Goal: Entertainment & Leisure: Browse casually

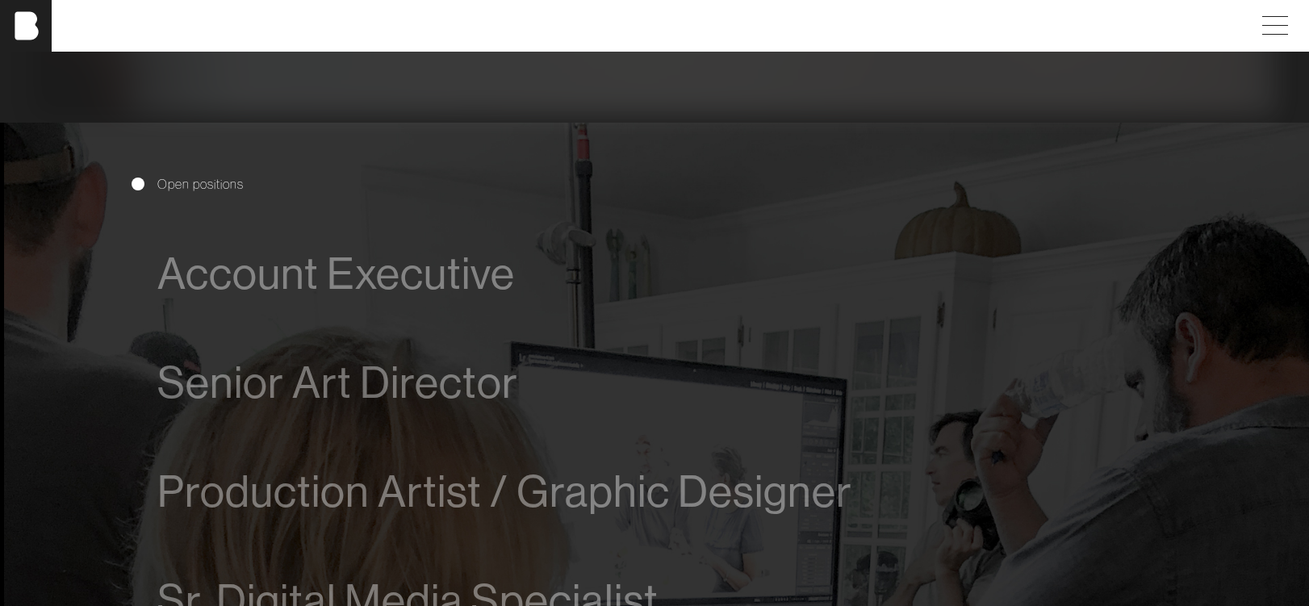
scroll to position [796, 0]
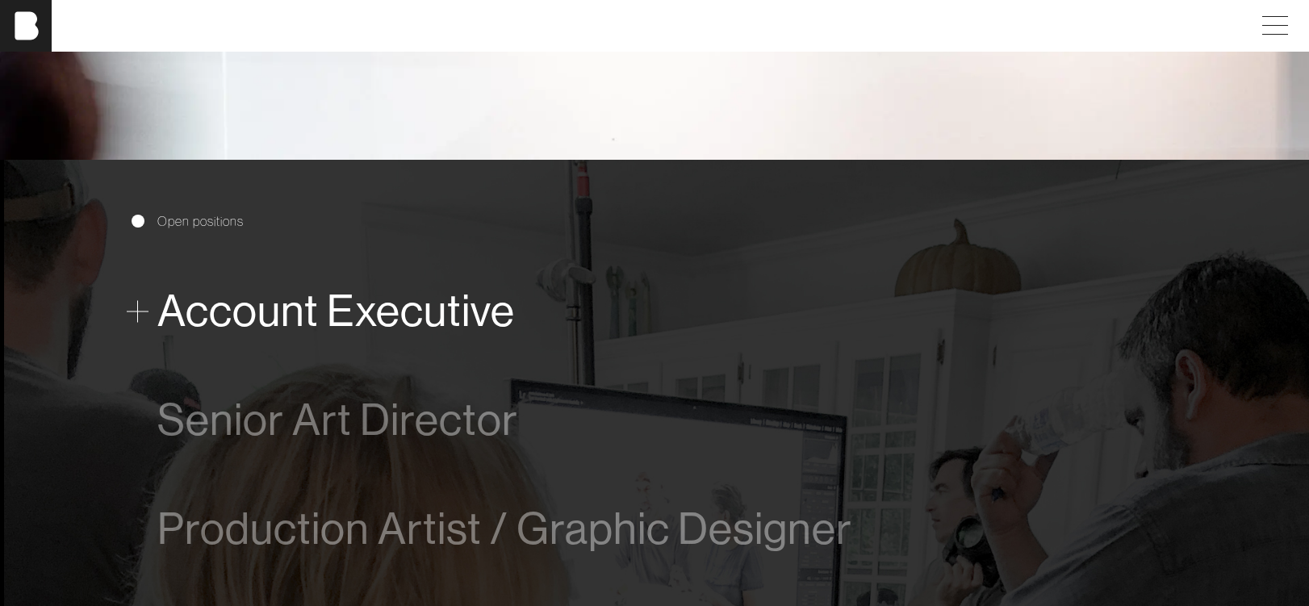
click at [413, 309] on span "Account Executive" at bounding box center [336, 310] width 358 height 49
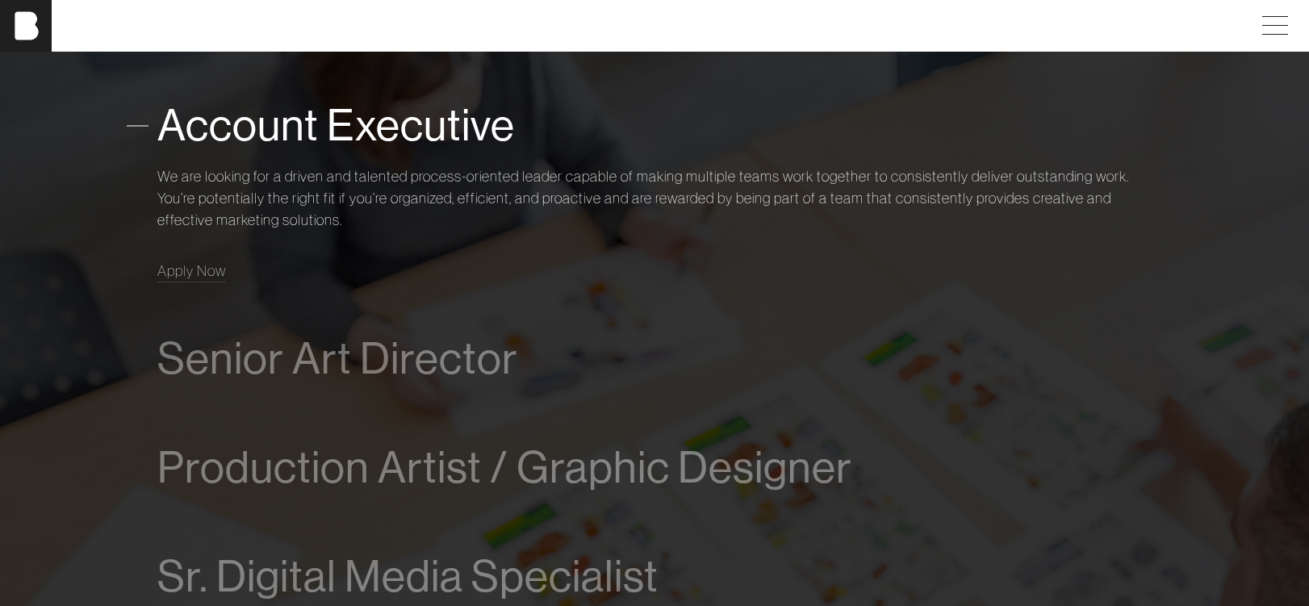
scroll to position [984, 0]
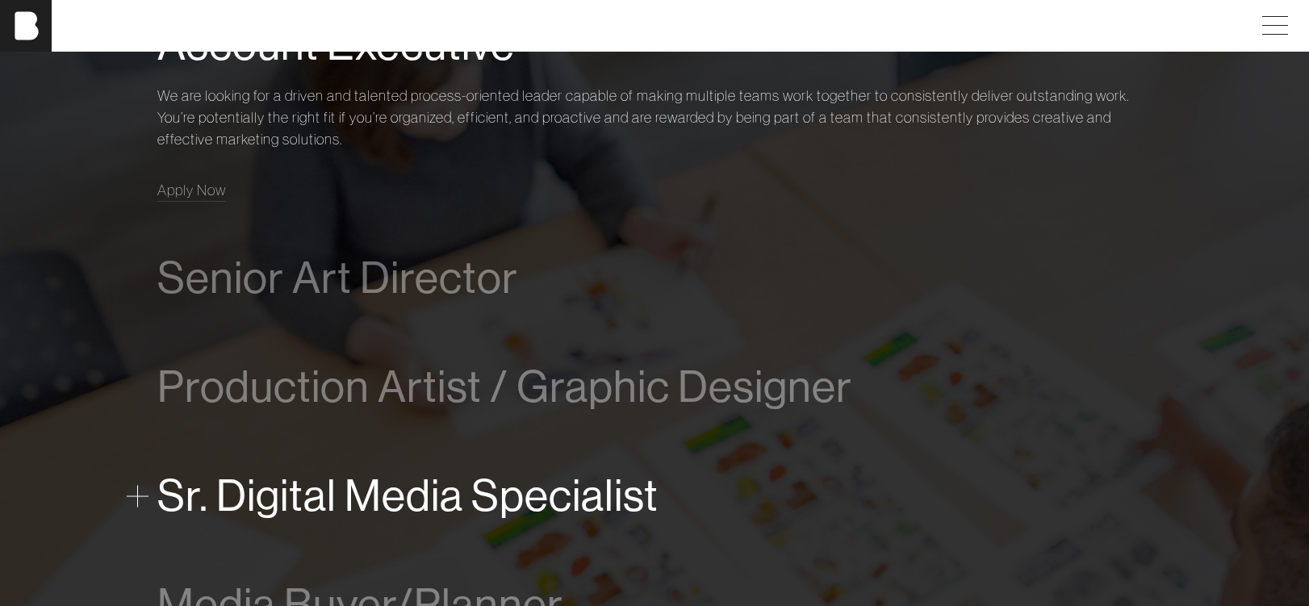
click at [401, 501] on span "Sr. Digital Media Specialist" at bounding box center [407, 495] width 501 height 49
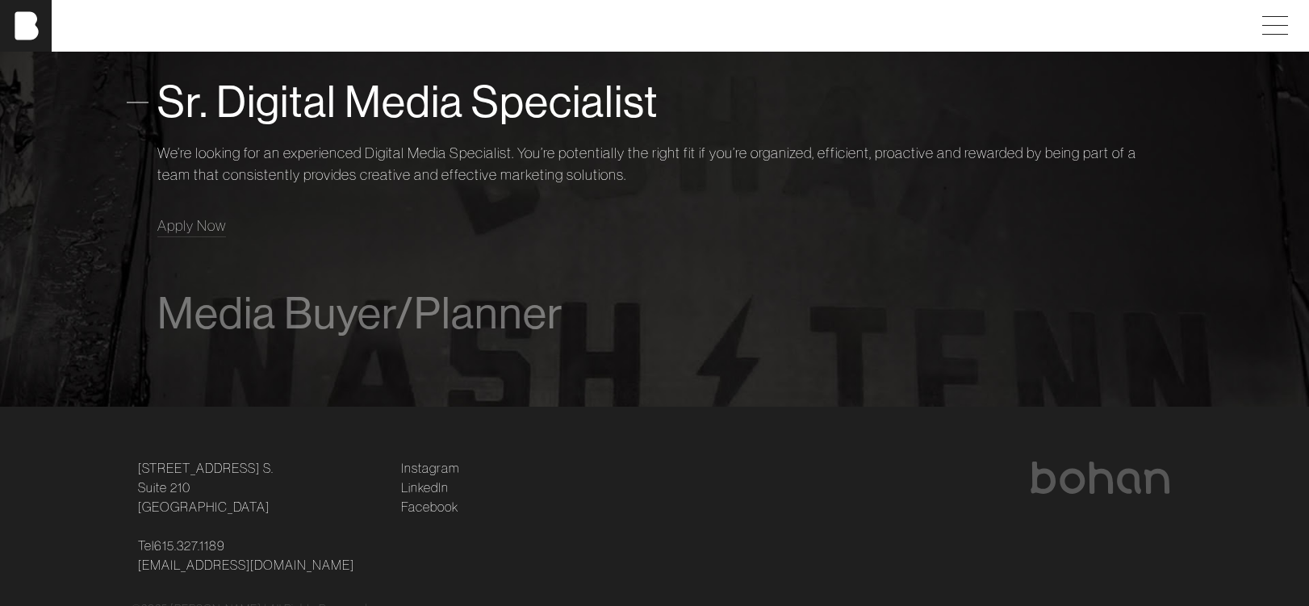
scroll to position [1333, 0]
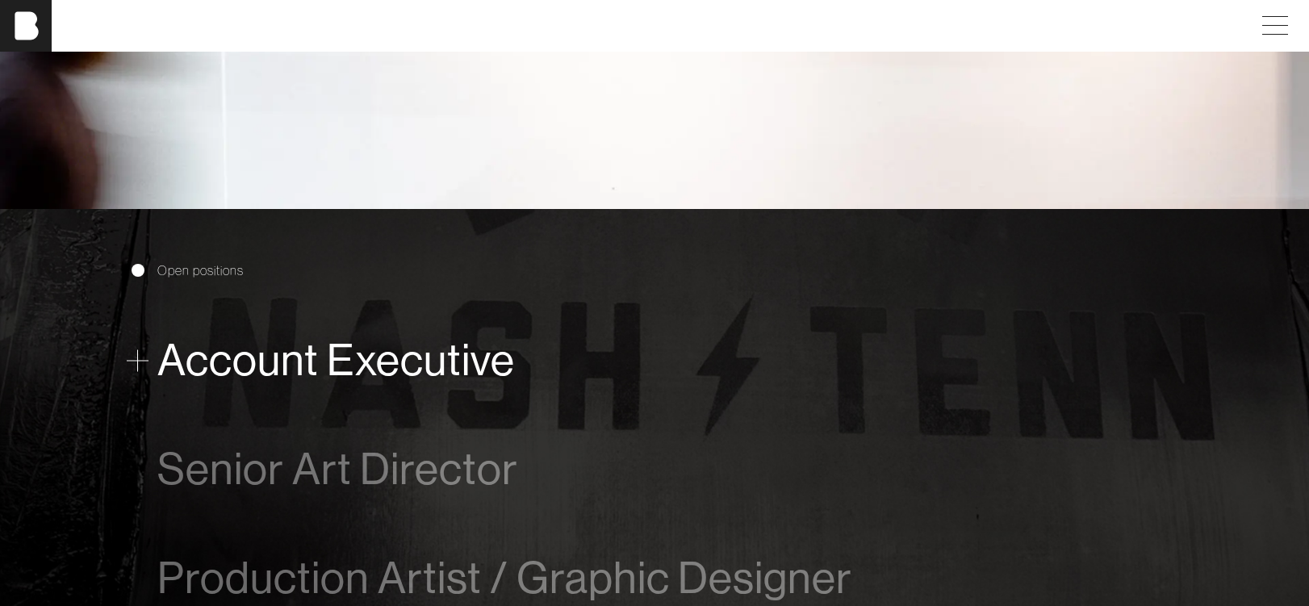
click at [404, 370] on span "Account Executive" at bounding box center [336, 360] width 358 height 49
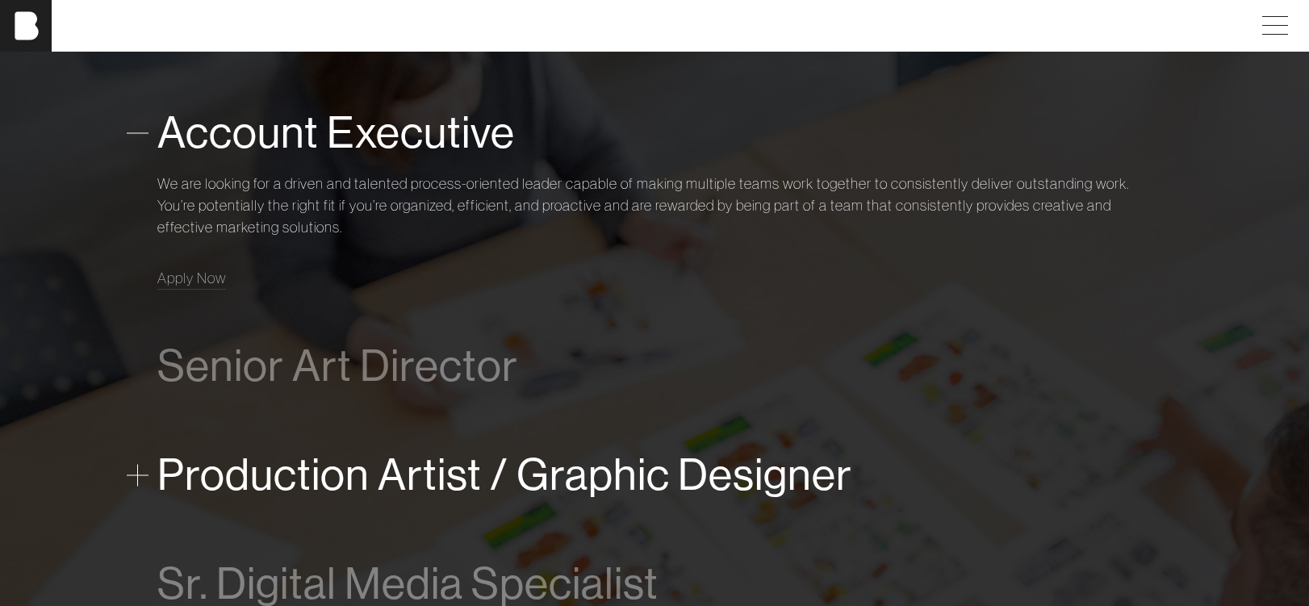
scroll to position [996, 0]
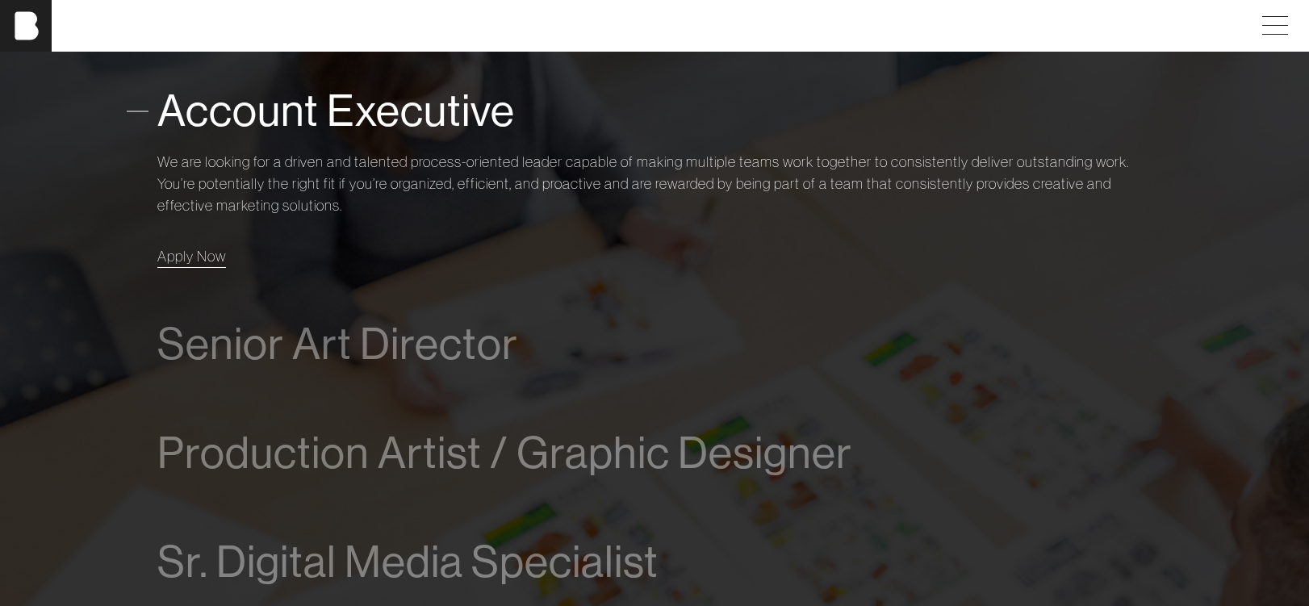
click at [201, 256] on span "Apply Now" at bounding box center [191, 256] width 69 height 19
click at [480, 188] on p "We are looking for a driven and talented process-oriented leader capable of mak…" at bounding box center [654, 183] width 994 height 65
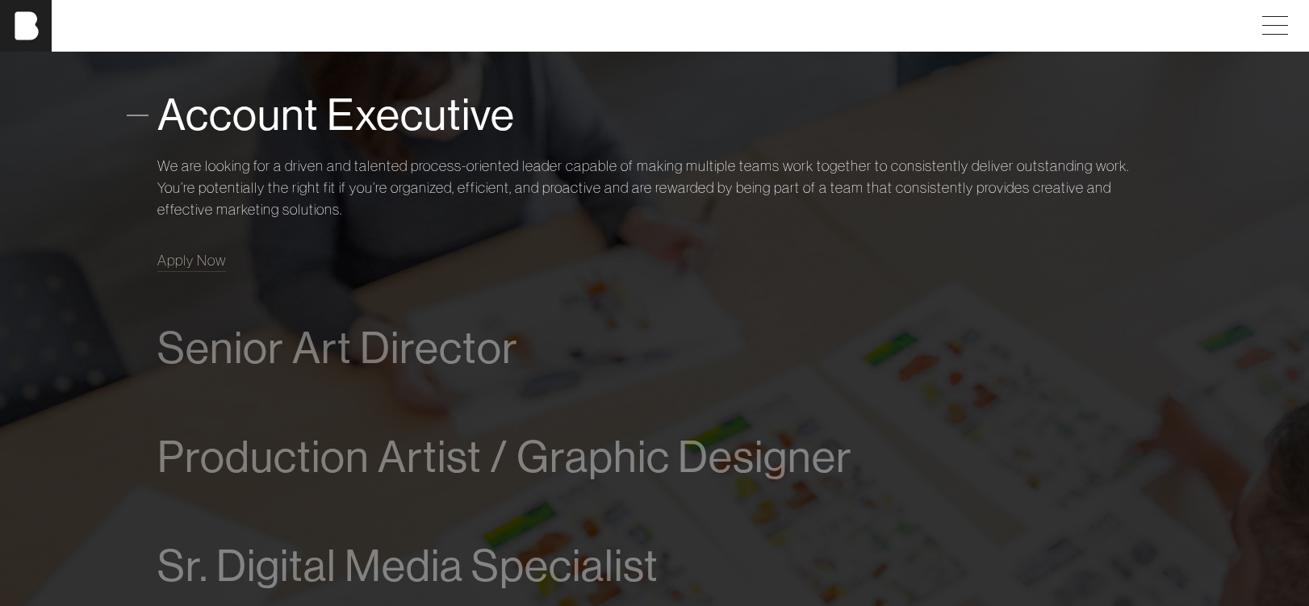
scroll to position [0, 0]
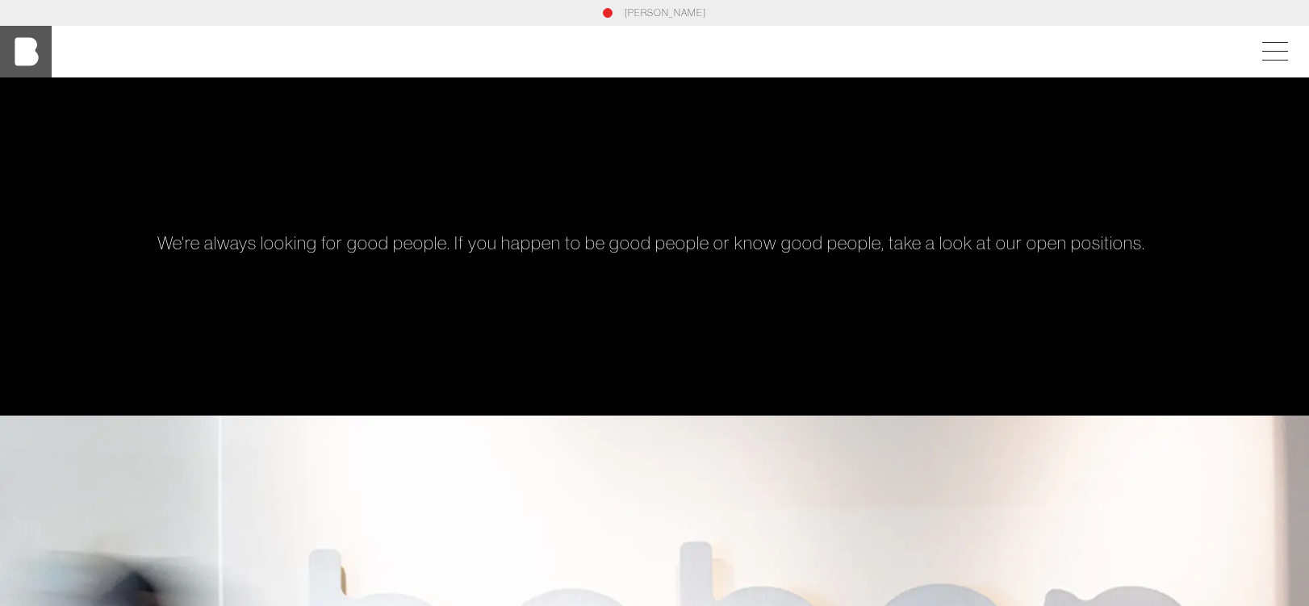
click at [34, 48] on img at bounding box center [26, 52] width 52 height 52
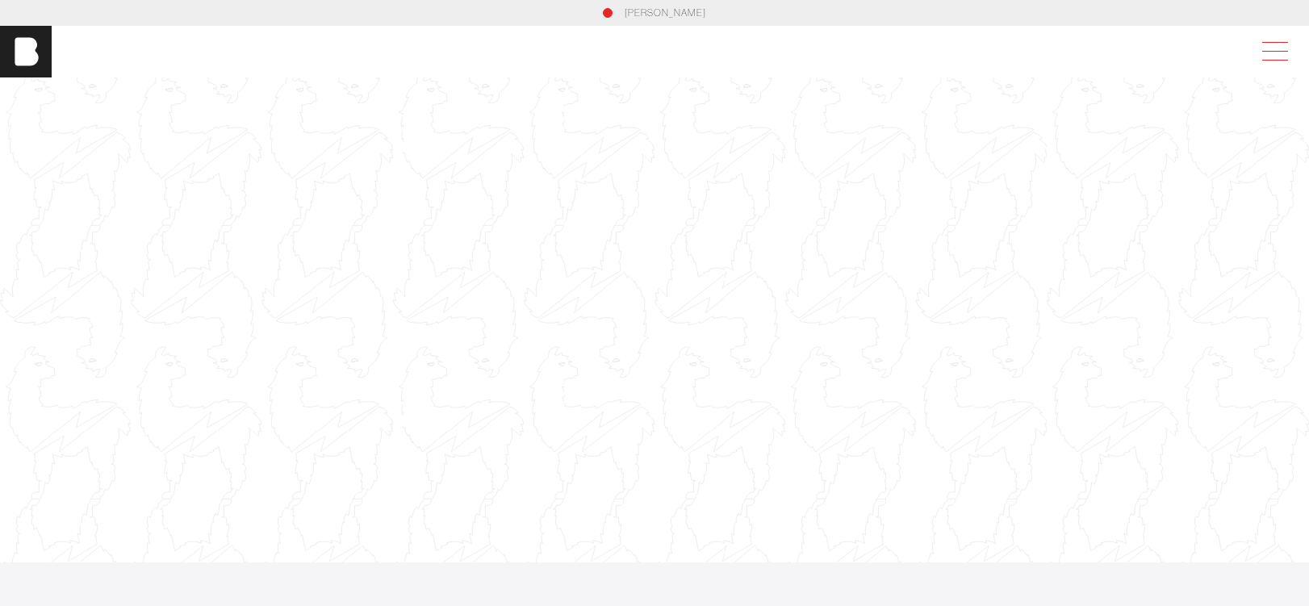
click at [1273, 51] on span at bounding box center [1271, 51] width 37 height 29
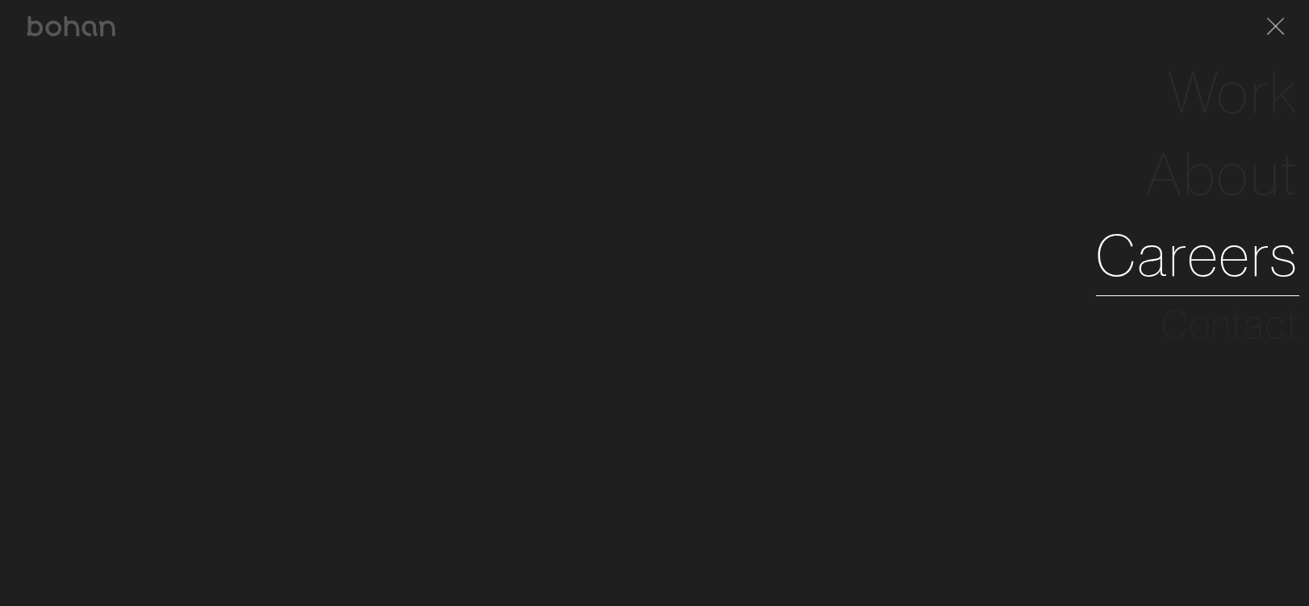
click at [1245, 242] on link "Careers" at bounding box center [1197, 256] width 203 height 82
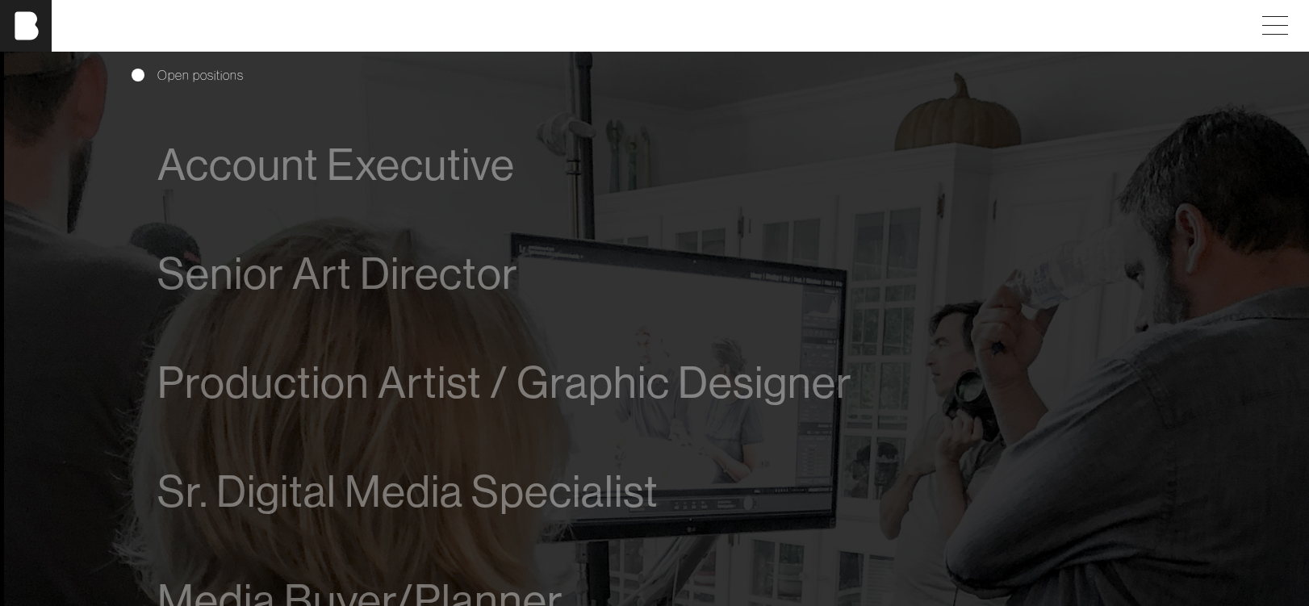
scroll to position [1023, 0]
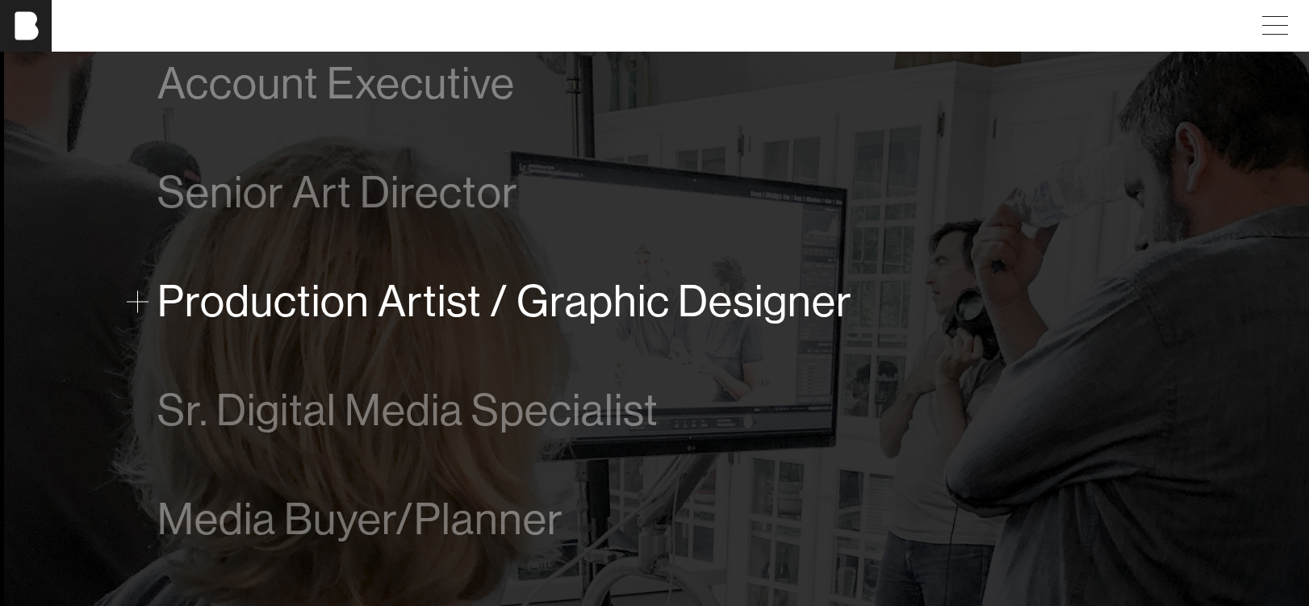
click at [418, 303] on span "Production Artist / Graphic Designer" at bounding box center [504, 301] width 695 height 49
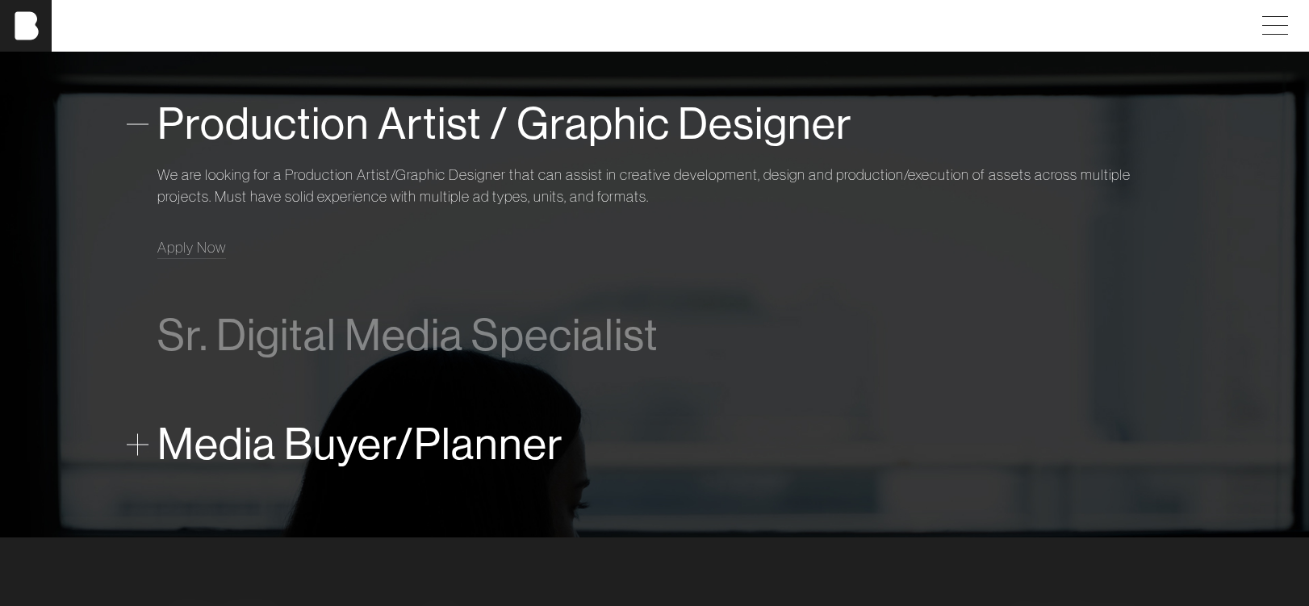
scroll to position [1206, 0]
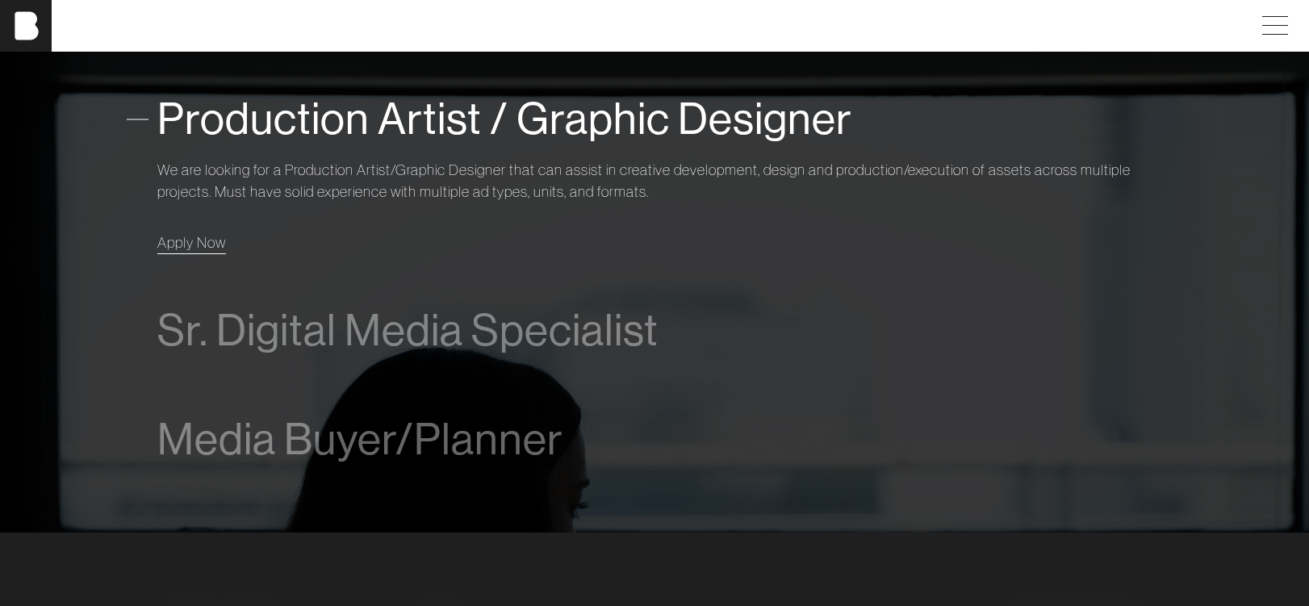
click at [197, 240] on span "Apply Now" at bounding box center [191, 242] width 69 height 19
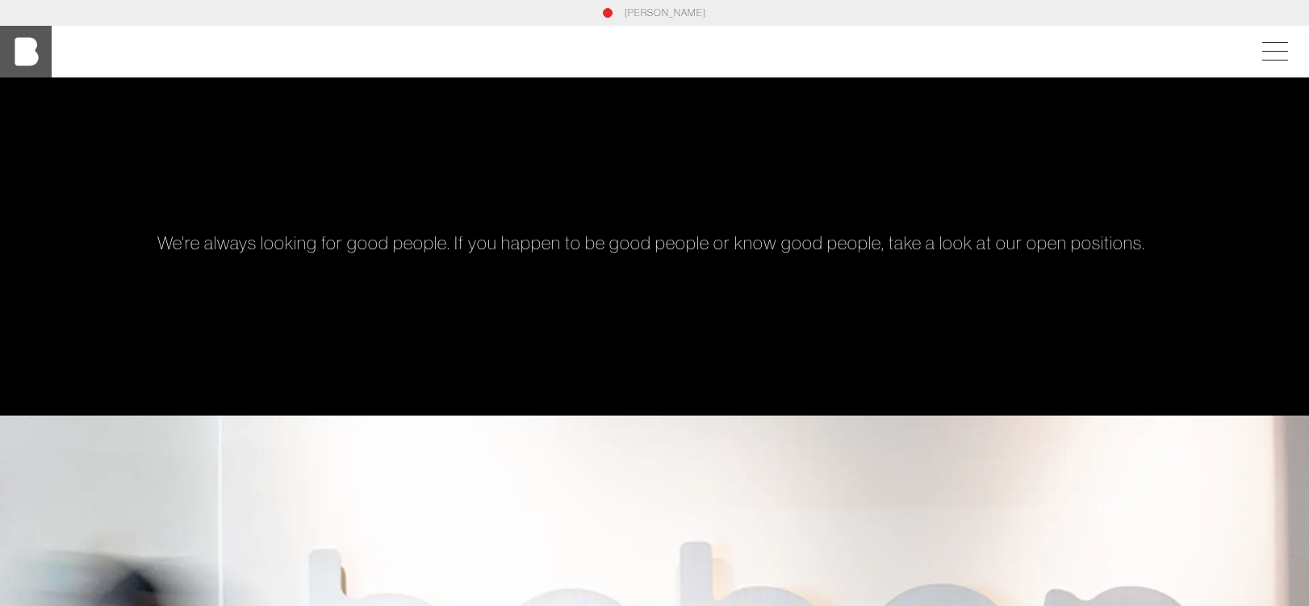
click at [33, 66] on img at bounding box center [26, 52] width 52 height 52
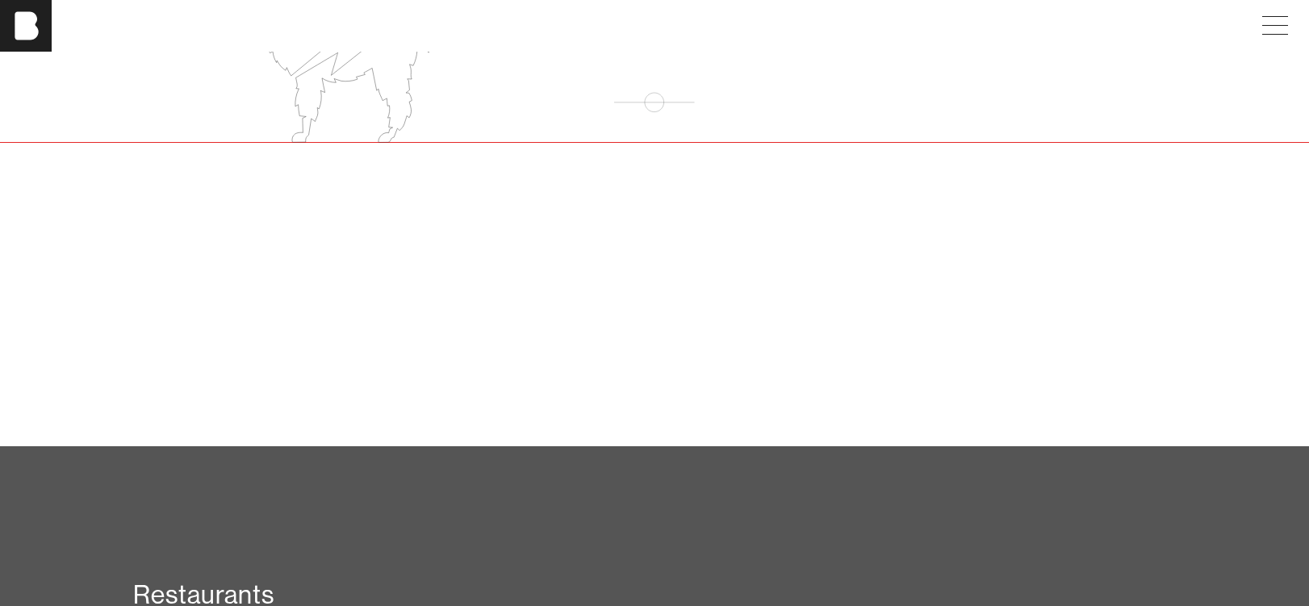
scroll to position [2411, 0]
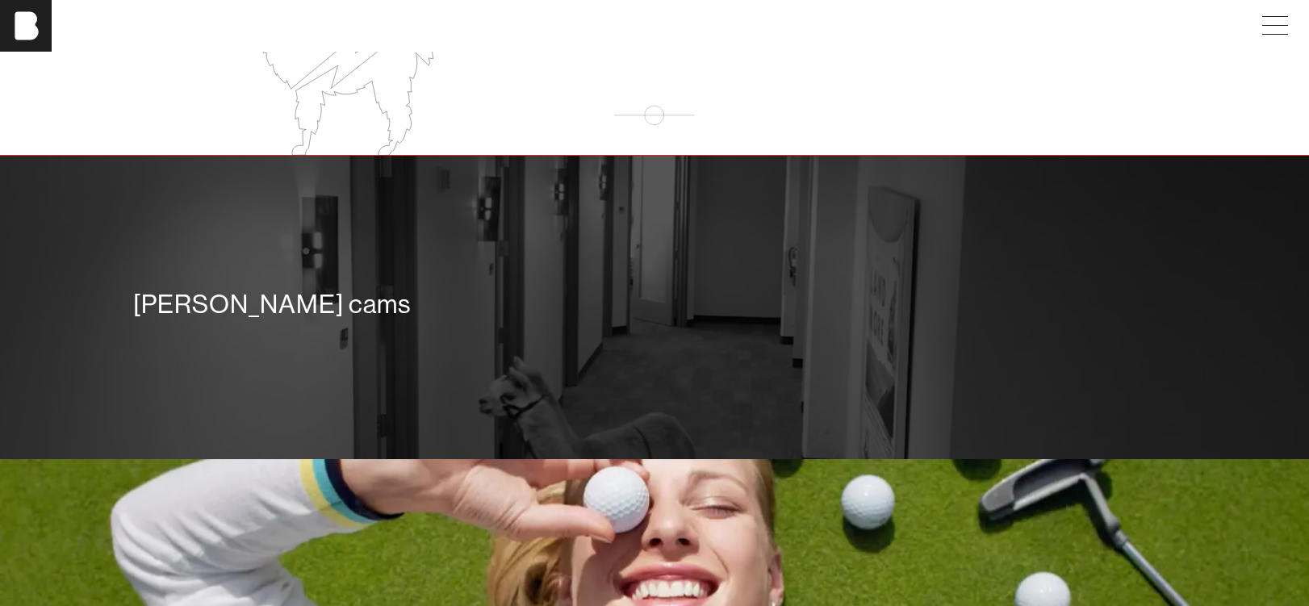
click at [279, 314] on div "[PERSON_NAME] cams" at bounding box center [654, 304] width 1042 height 32
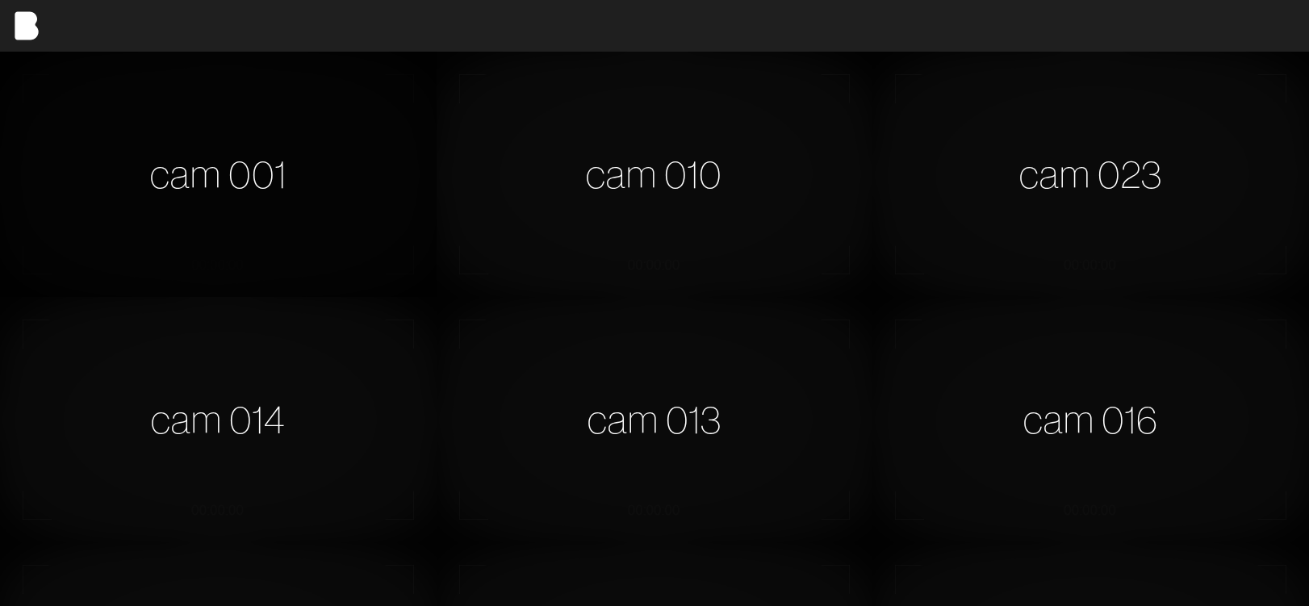
click at [199, 173] on div "cam 001" at bounding box center [218, 174] width 437 height 245
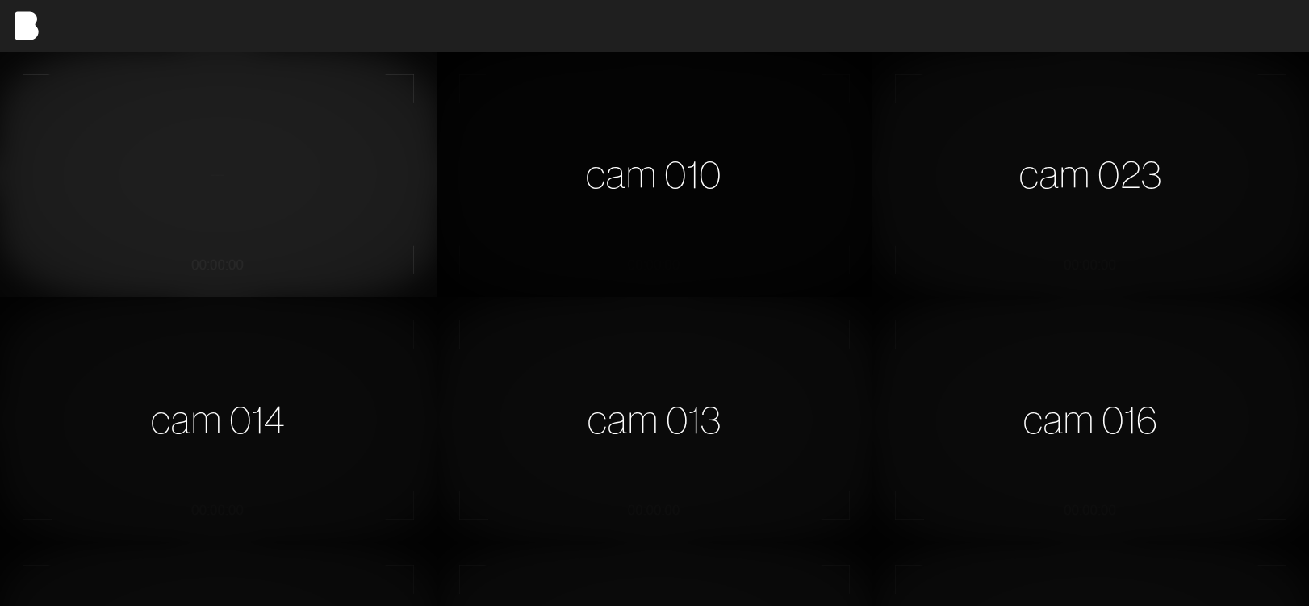
click at [727, 153] on div "cam 010" at bounding box center [655, 174] width 437 height 245
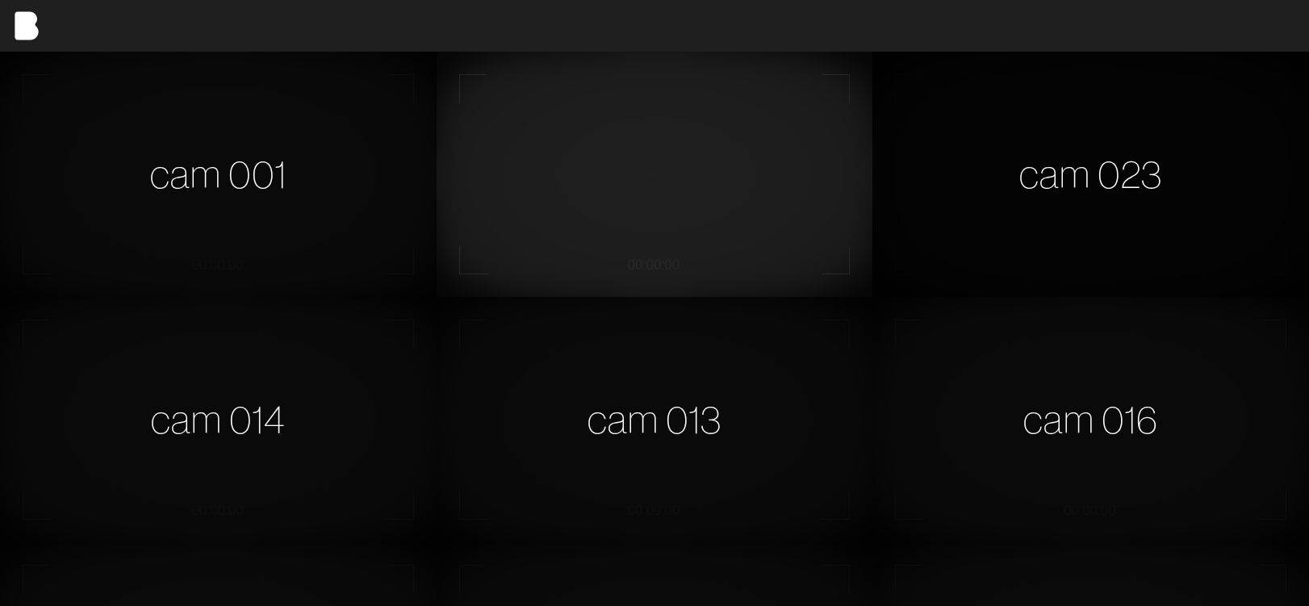
click at [1227, 155] on div "cam 023" at bounding box center [1090, 174] width 437 height 245
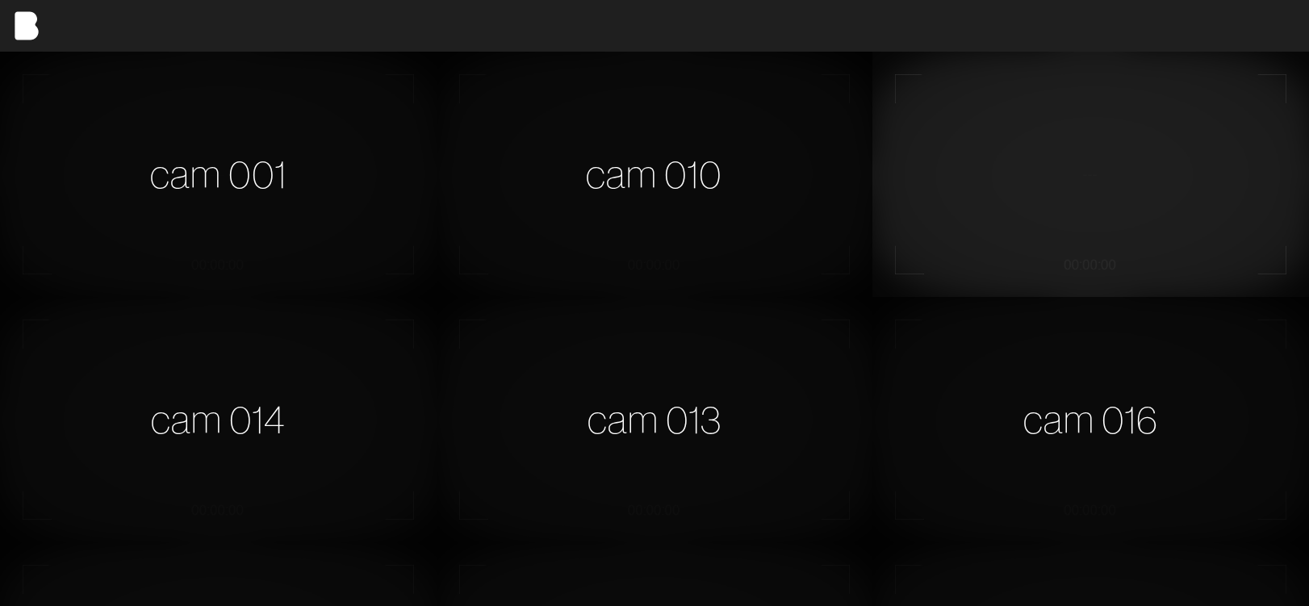
click at [1205, 232] on video at bounding box center [1090, 174] width 437 height 245
click at [1144, 343] on div "cam 016" at bounding box center [1090, 419] width 437 height 245
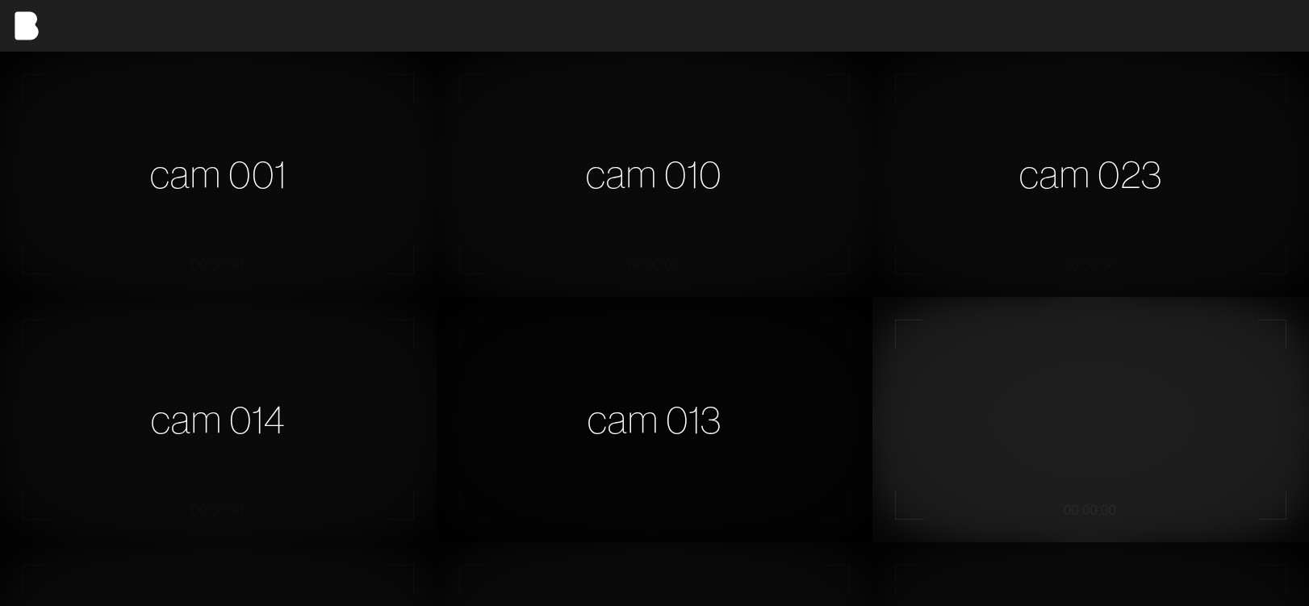
click at [642, 411] on div "cam 013" at bounding box center [655, 419] width 437 height 245
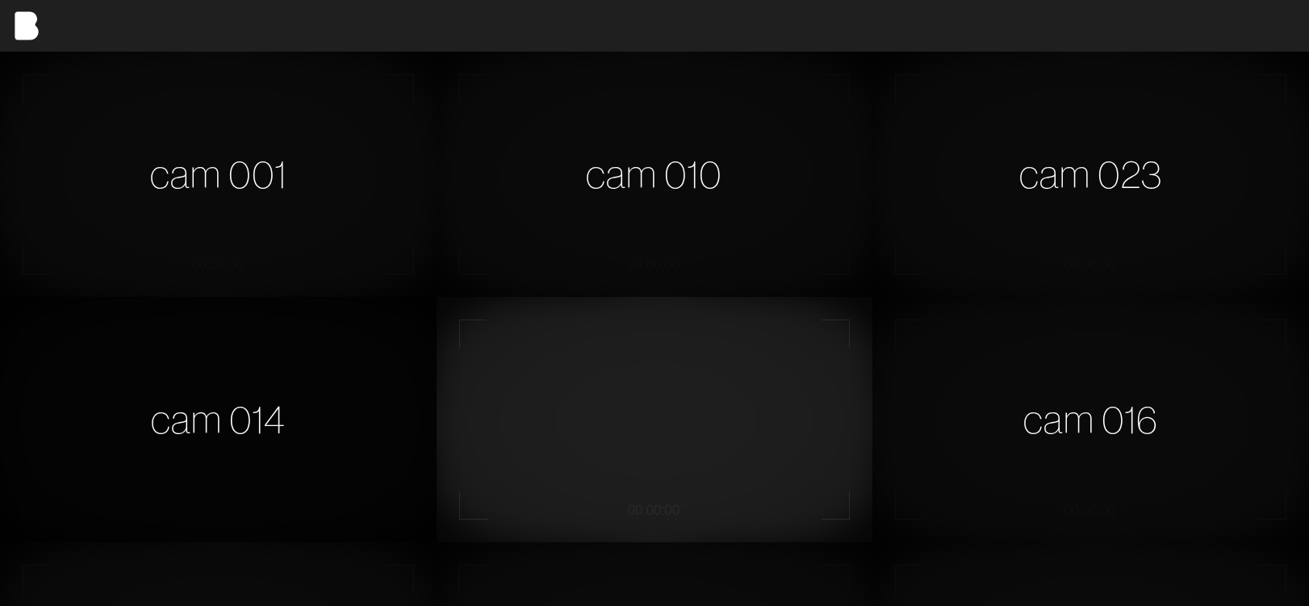
click at [286, 437] on div "cam 014" at bounding box center [218, 419] width 437 height 245
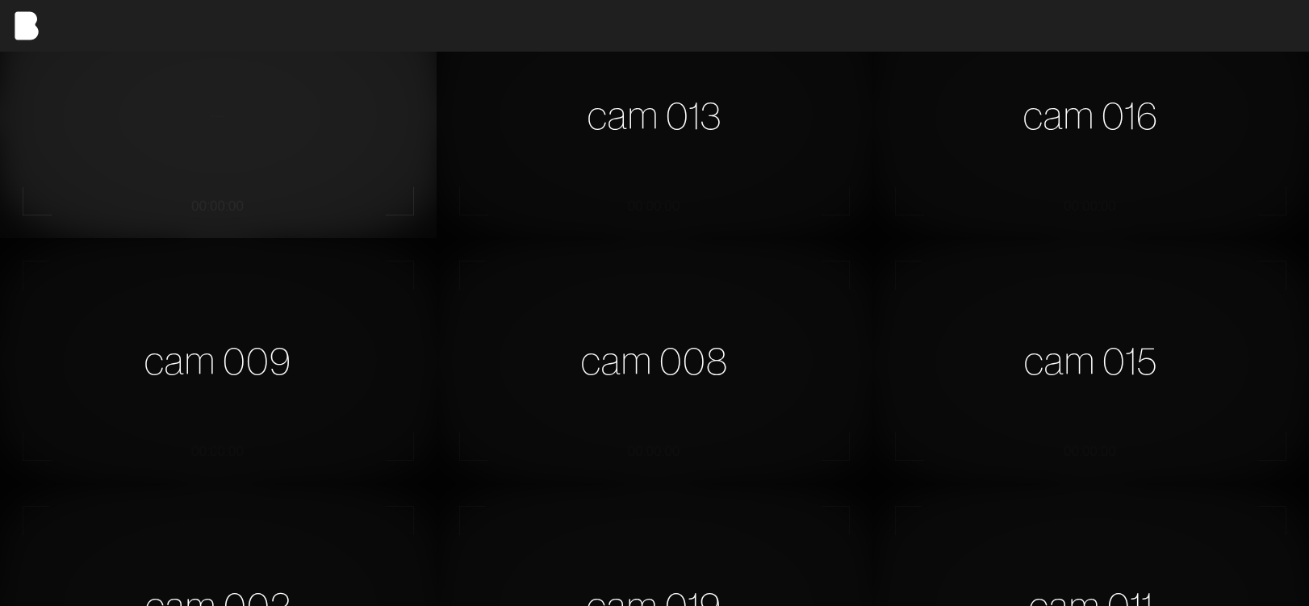
scroll to position [368, 0]
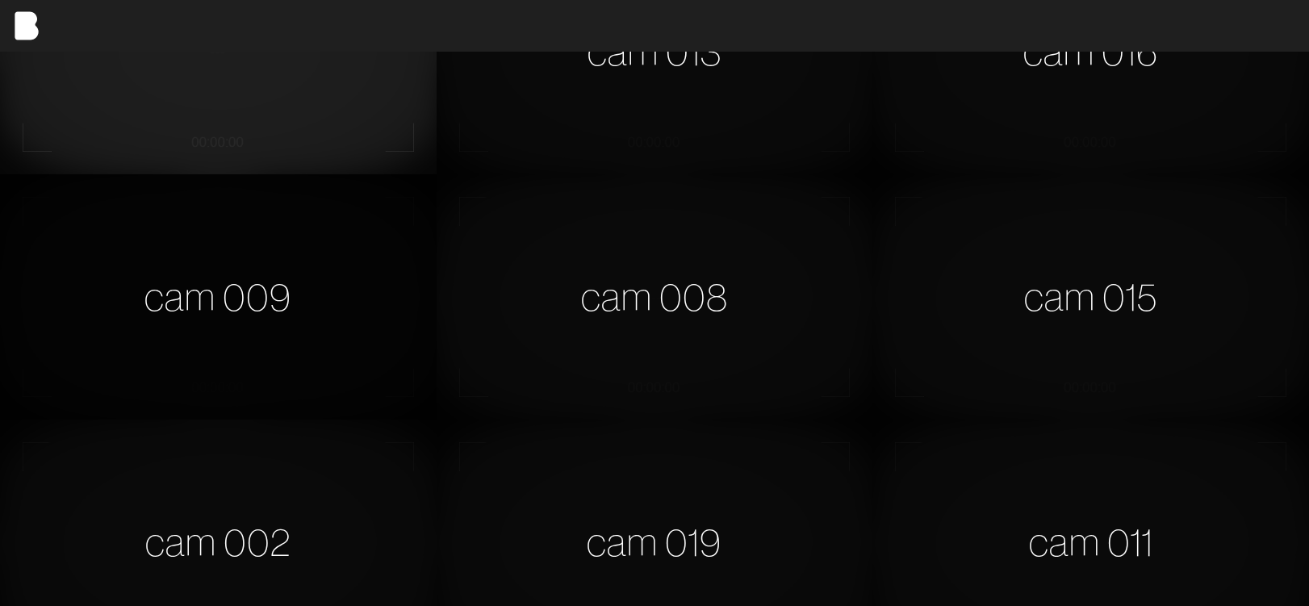
click at [267, 356] on div "cam 009" at bounding box center [218, 296] width 437 height 245
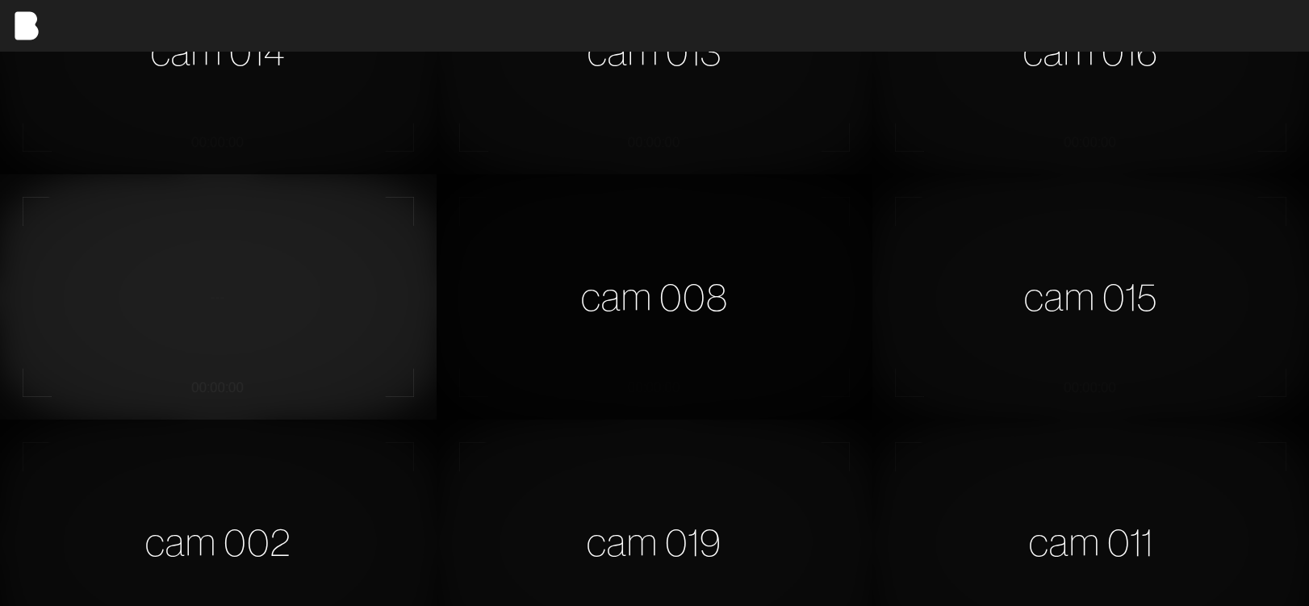
click at [572, 317] on div "cam 008" at bounding box center [655, 296] width 437 height 245
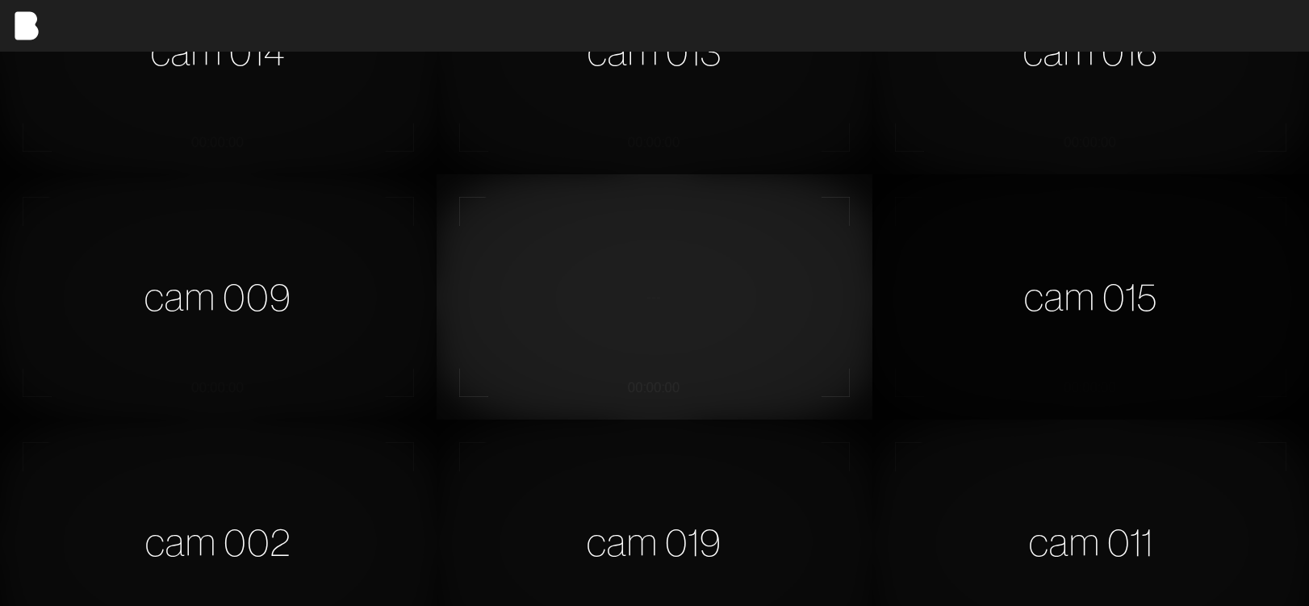
click at [1123, 244] on div "cam 015" at bounding box center [1090, 296] width 437 height 245
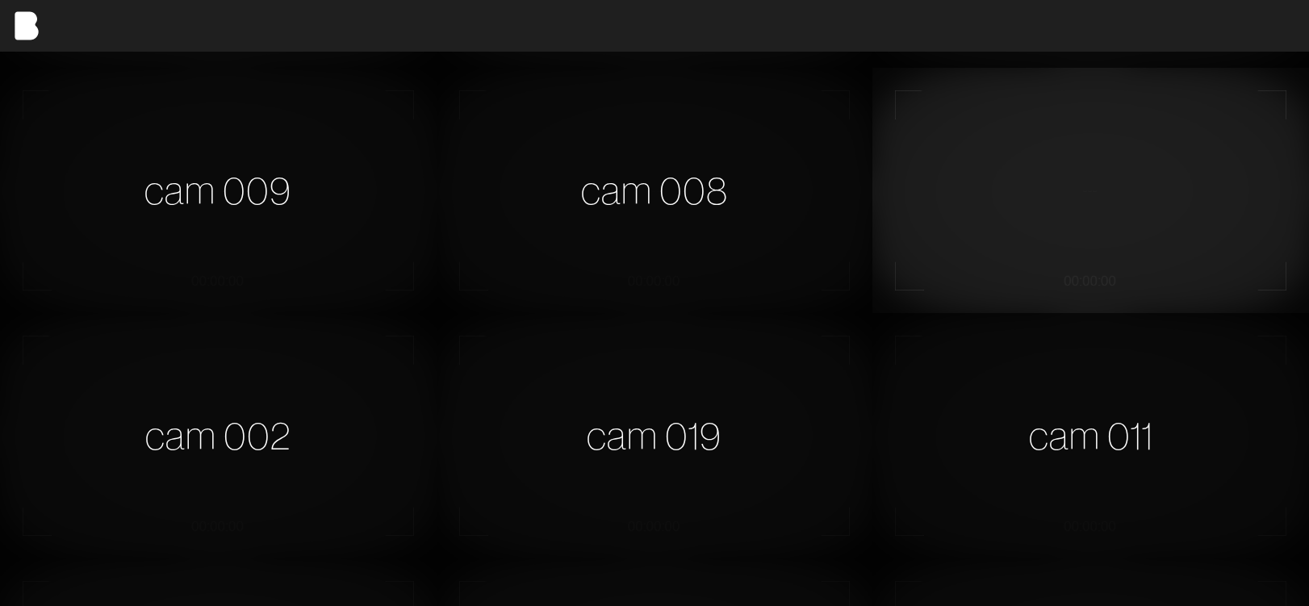
scroll to position [657, 0]
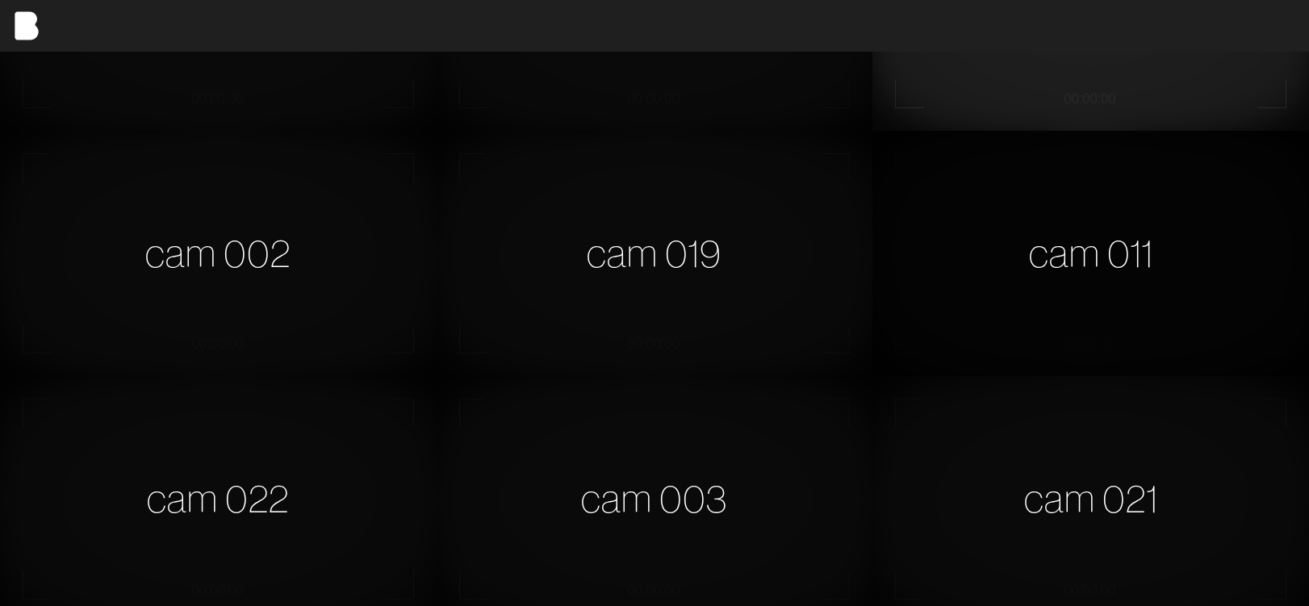
click at [1117, 286] on div "cam 011" at bounding box center [1090, 253] width 437 height 245
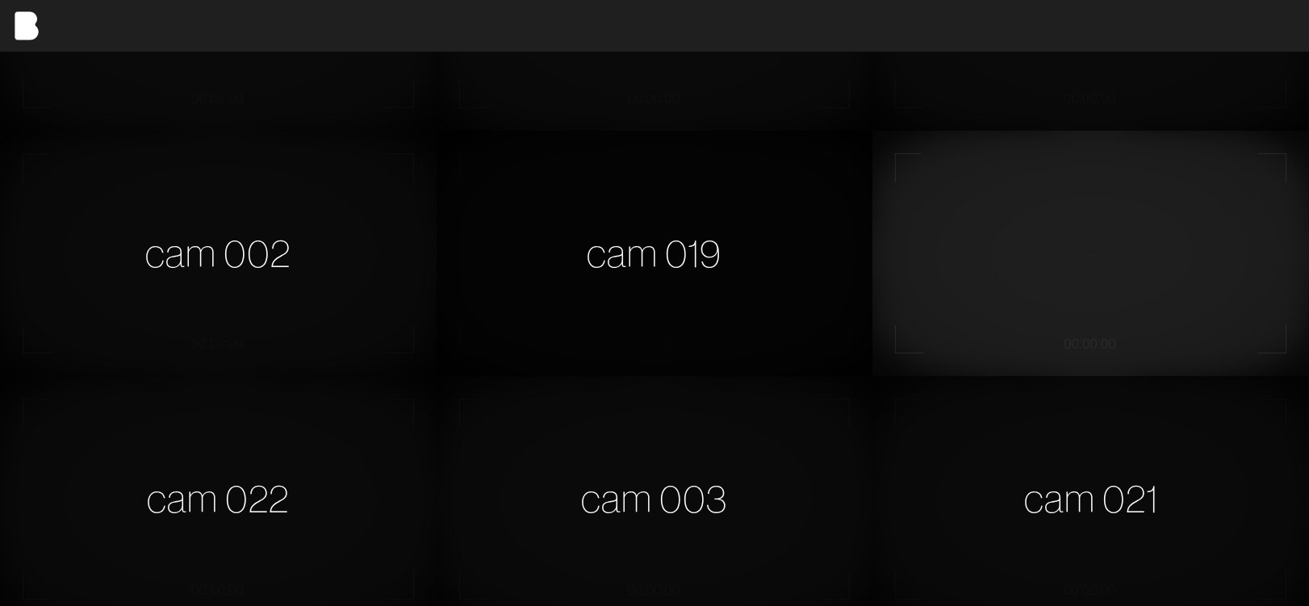
click at [751, 301] on div "cam 019" at bounding box center [655, 253] width 437 height 245
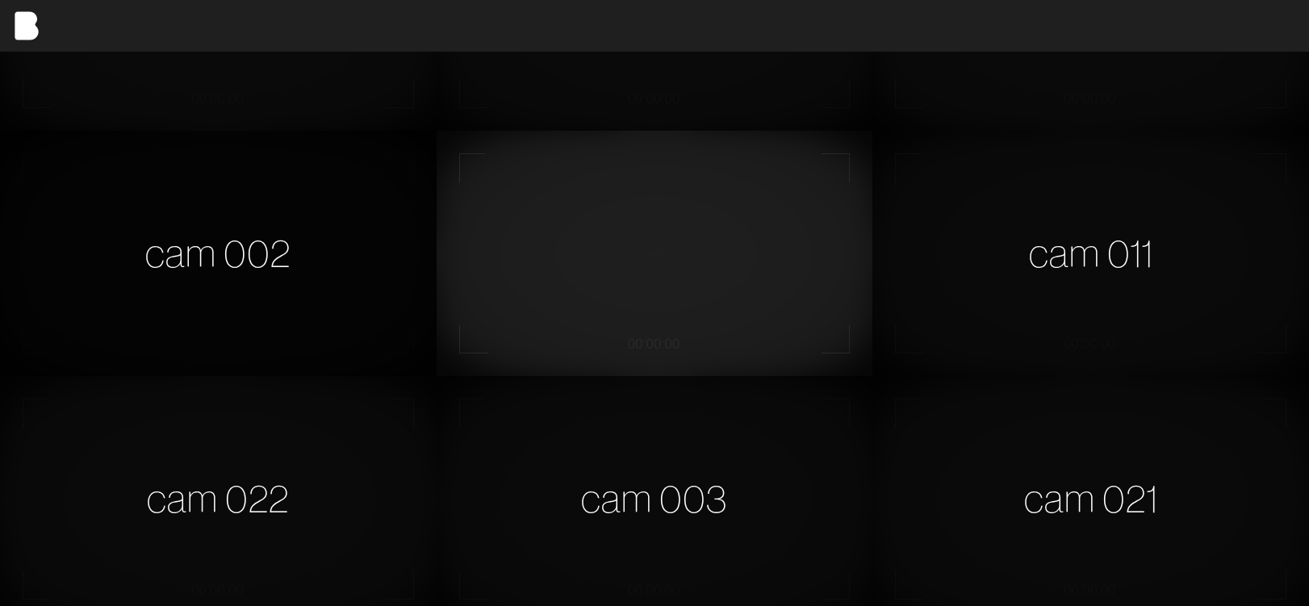
click at [427, 285] on div "cam 002" at bounding box center [218, 253] width 437 height 245
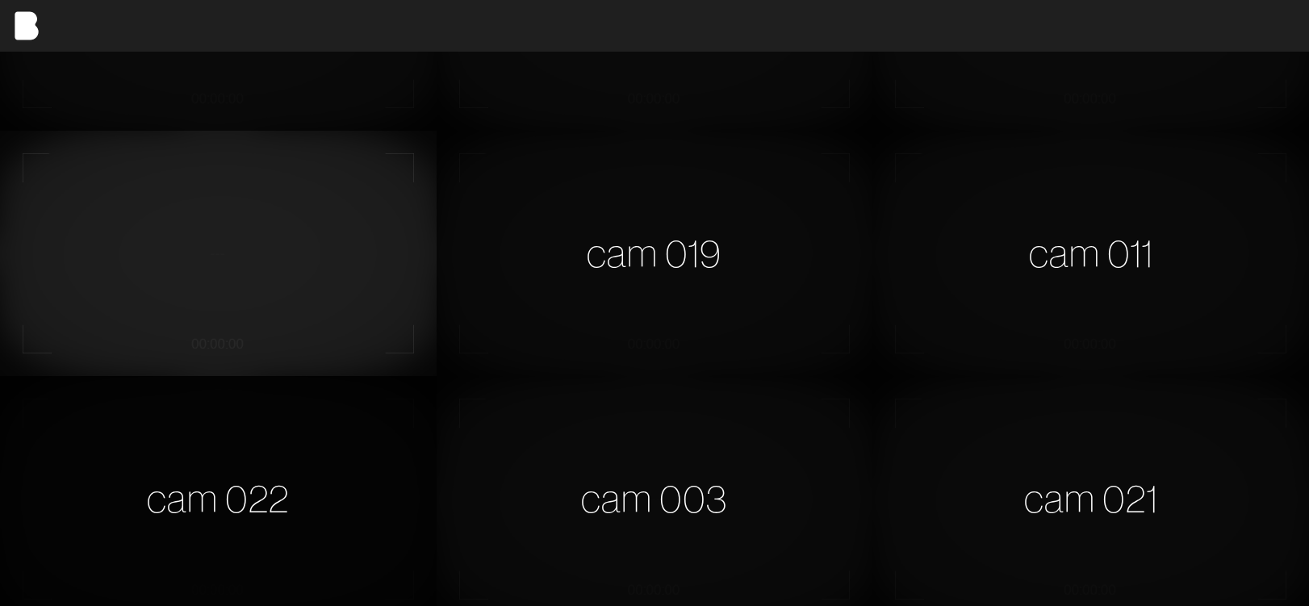
click at [291, 439] on div "cam 022" at bounding box center [218, 498] width 437 height 245
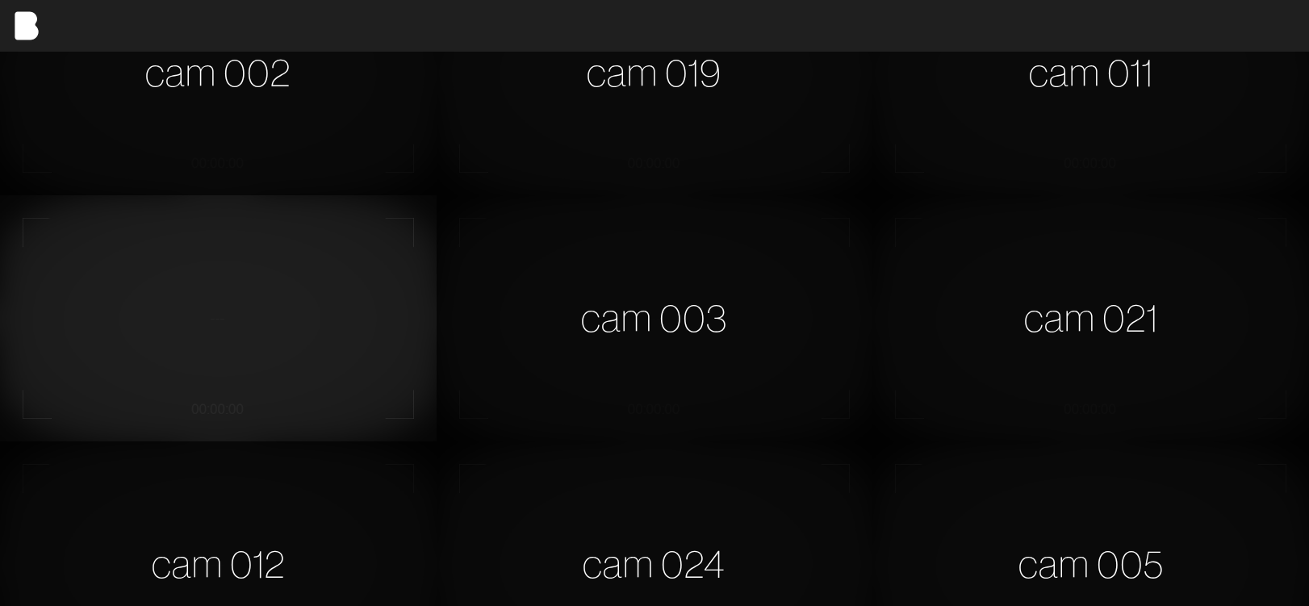
scroll to position [903, 0]
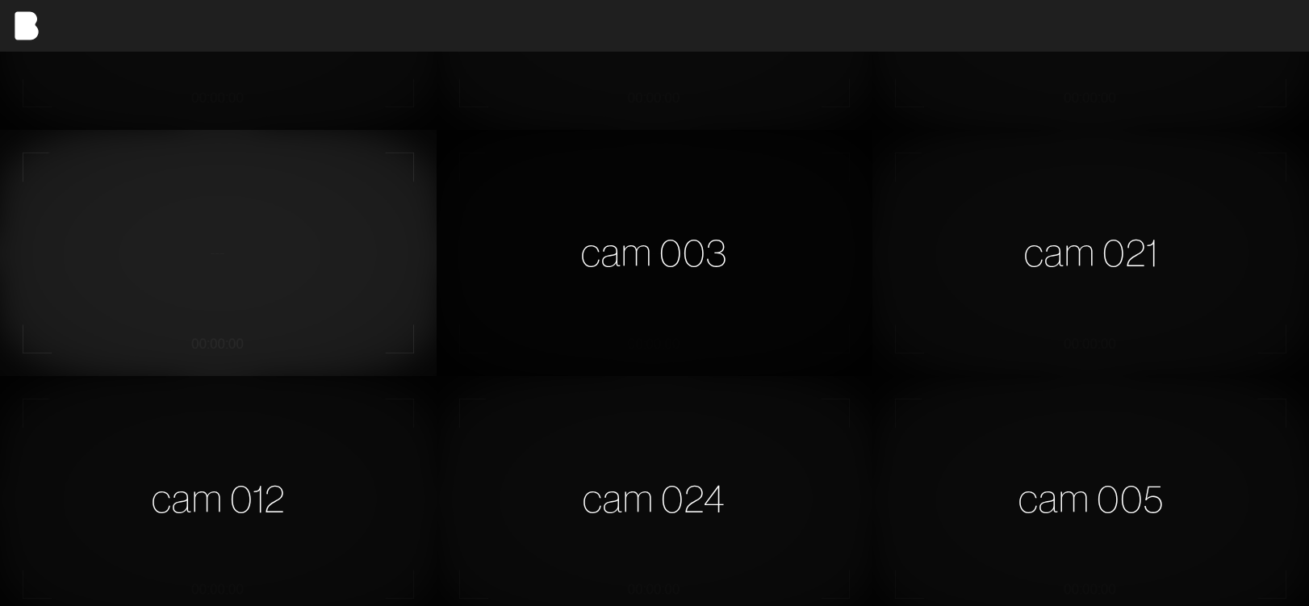
click at [470, 303] on div "cam 003" at bounding box center [655, 252] width 437 height 245
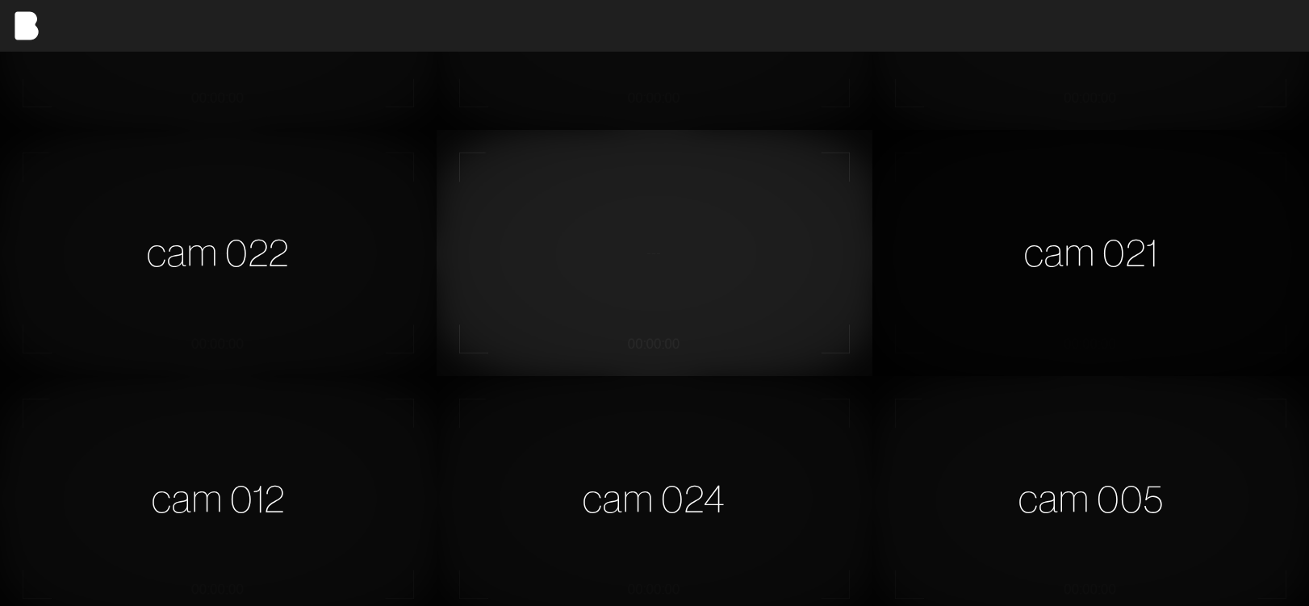
click at [889, 297] on div "cam 021" at bounding box center [1090, 252] width 437 height 245
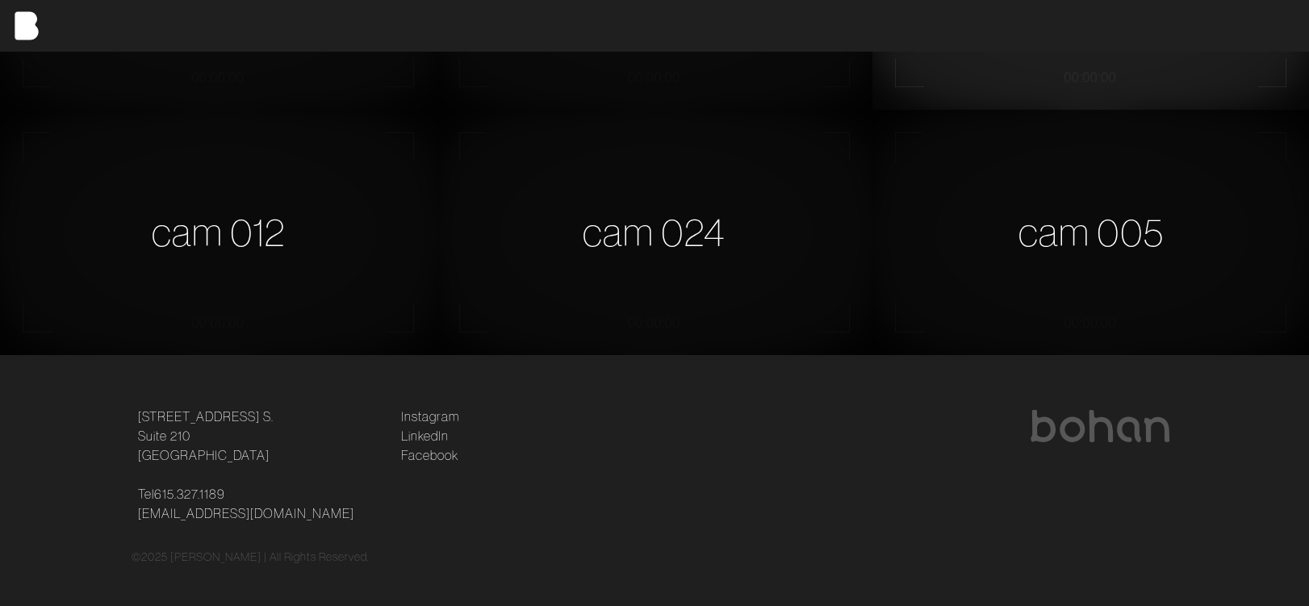
scroll to position [1180, 0]
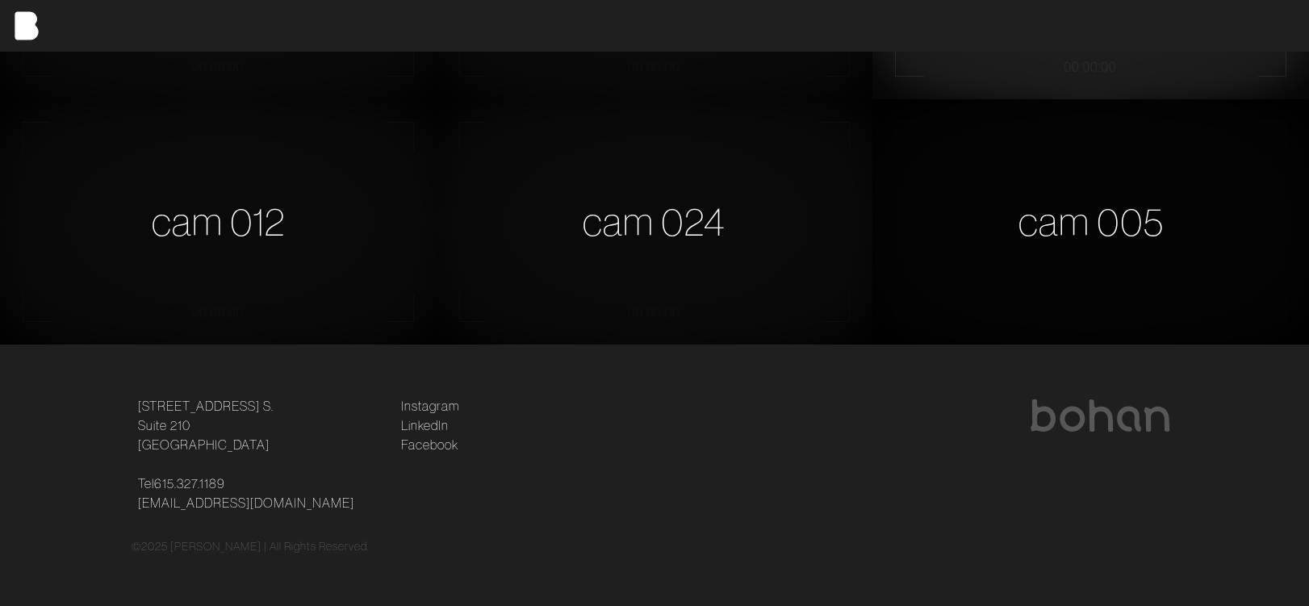
click at [1031, 271] on div "cam 005" at bounding box center [1090, 221] width 437 height 245
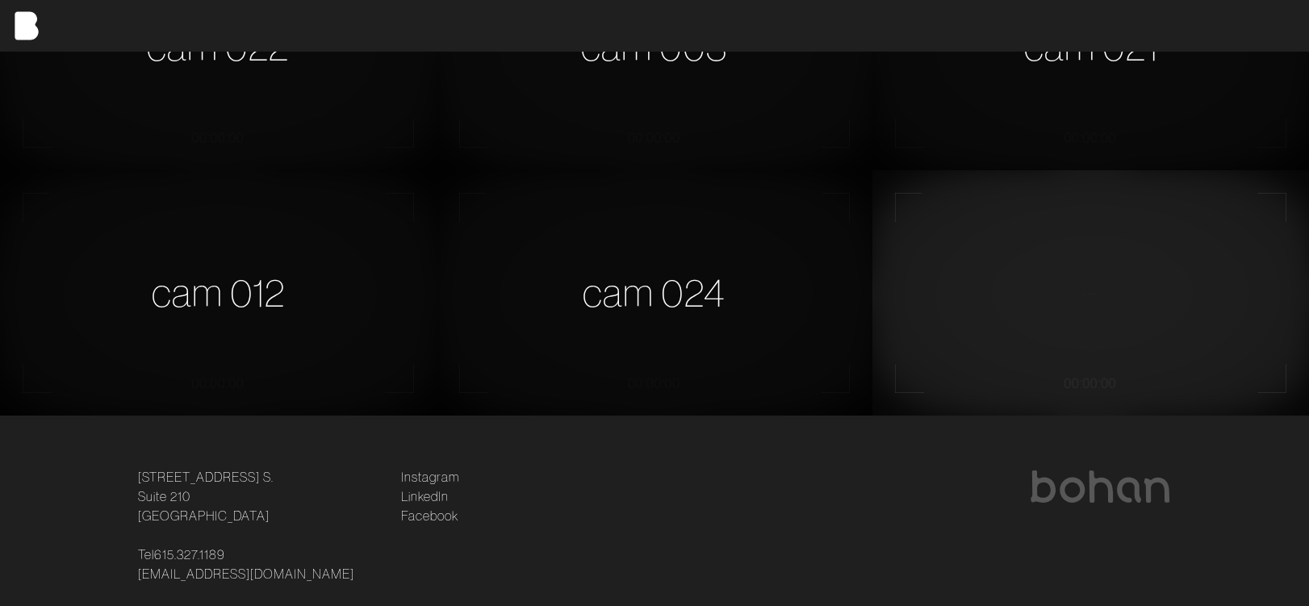
scroll to position [1108, 0]
click at [846, 288] on div "cam 024" at bounding box center [655, 293] width 437 height 245
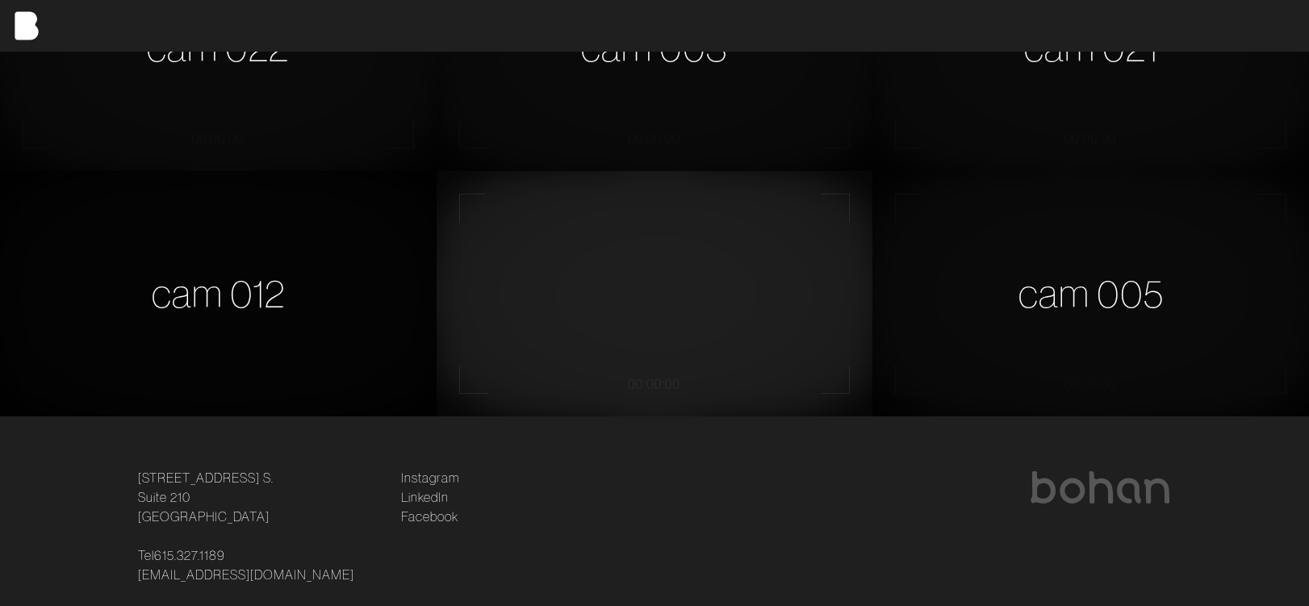
click at [233, 286] on div "cam 012" at bounding box center [218, 293] width 437 height 245
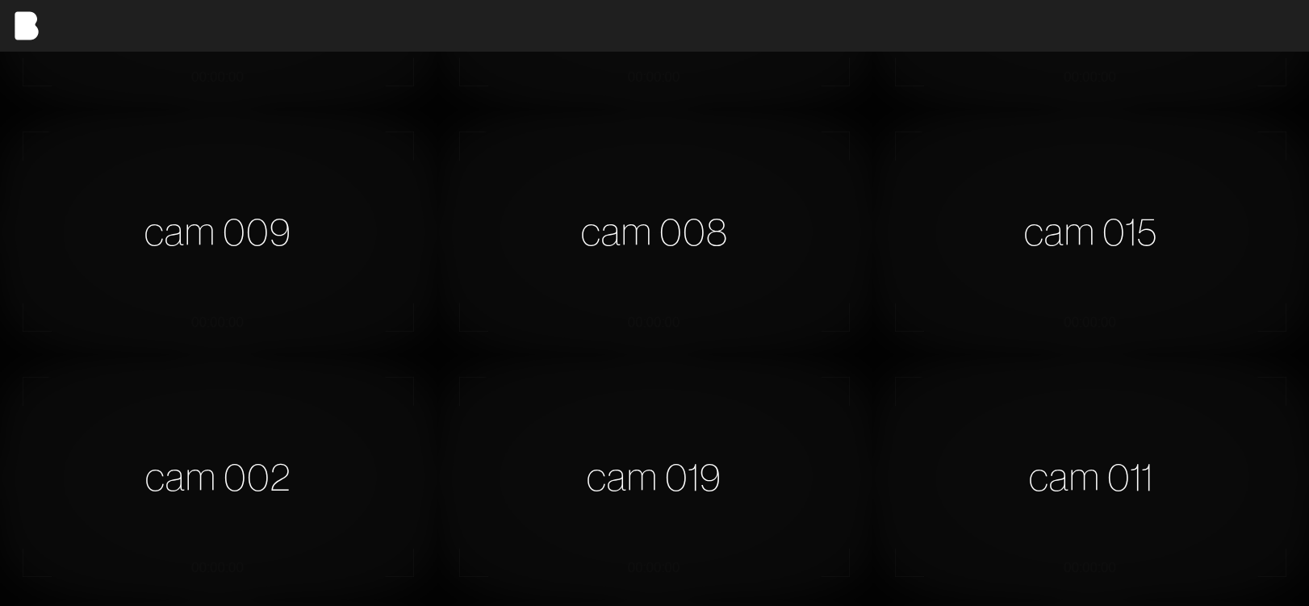
scroll to position [0, 0]
